Goal: Task Accomplishment & Management: Use online tool/utility

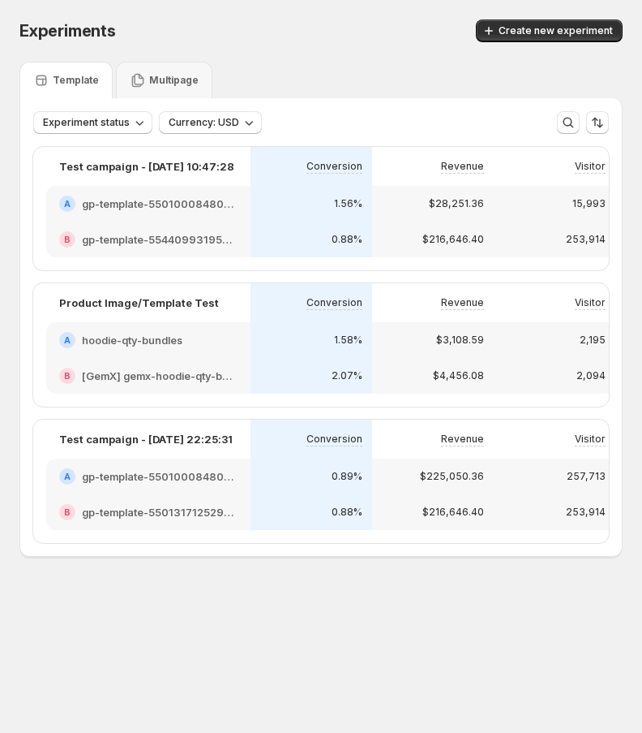
click at [401, 645] on body "Experiments. This page is ready Experiments Create new experiment Template Mult…" at bounding box center [321, 366] width 642 height 733
click at [485, 664] on body "Experiments. This page is ready Experiments Create new experiment Template Mult…" at bounding box center [321, 366] width 642 height 733
click at [406, 629] on div "Experiments. This page is ready Experiments Create new experiment Template Mult…" at bounding box center [321, 322] width 642 height 644
